Goal: Task Accomplishment & Management: Complete application form

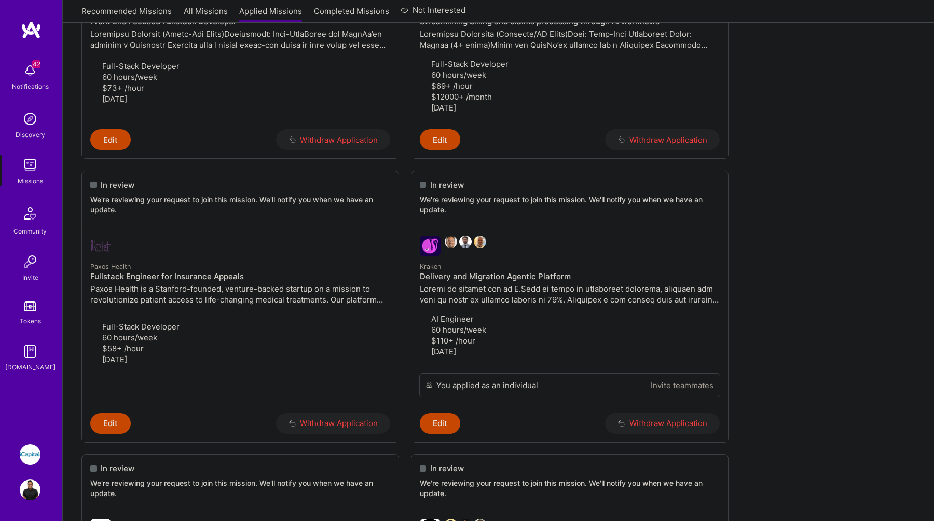
scroll to position [548, 0]
click at [138, 274] on h4 "Fullstack Engineer for Insurance Appeals" at bounding box center [240, 276] width 300 height 9
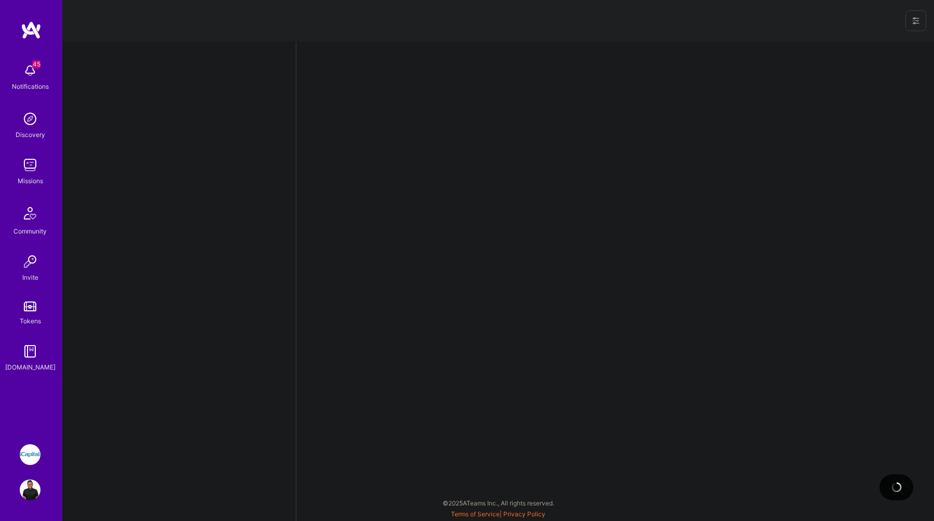
select select "CA"
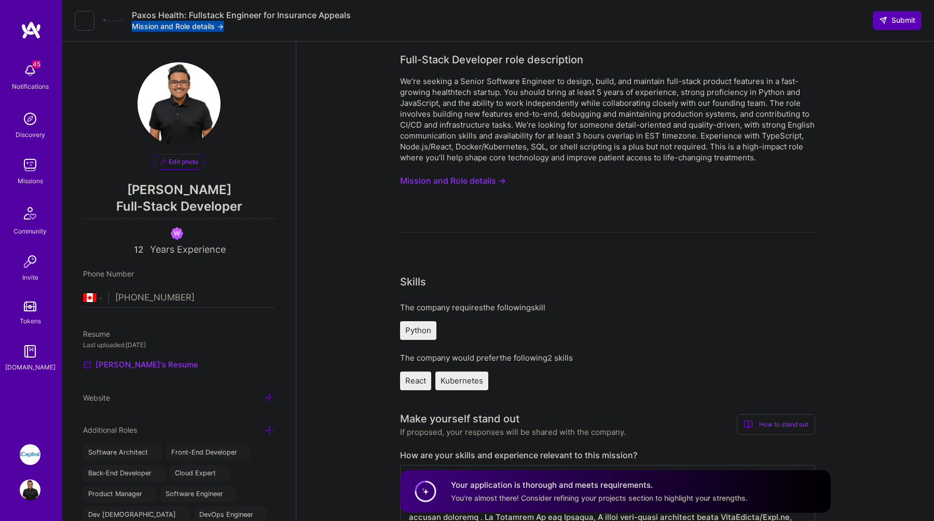
drag, startPoint x: 357, startPoint y: 18, endPoint x: 244, endPoint y: 25, distance: 113.8
click at [244, 25] on div "Paxos Health: Fullstack Engineer for Insurance Appeals Mission and Role details…" at bounding box center [497, 20] width 871 height 41
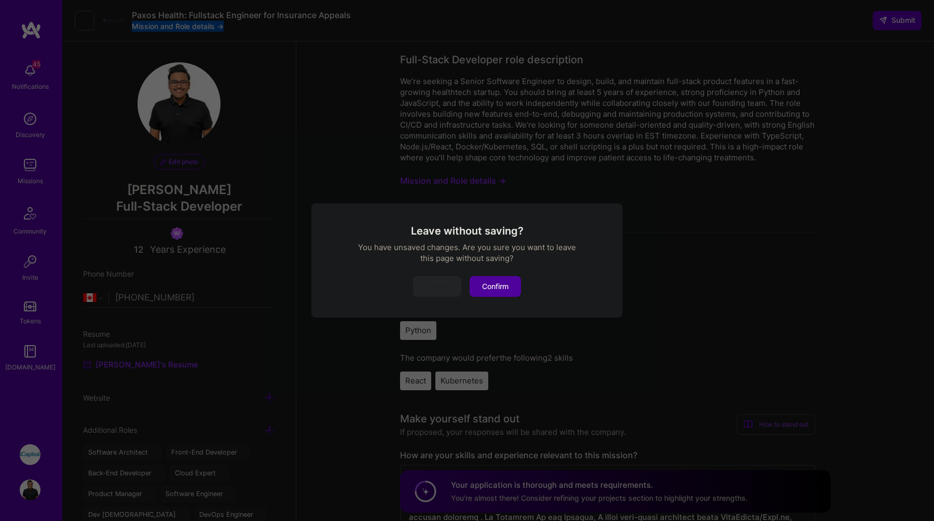
click at [481, 285] on button "Confirm" at bounding box center [494, 286] width 51 height 21
